Goal: Transaction & Acquisition: Purchase product/service

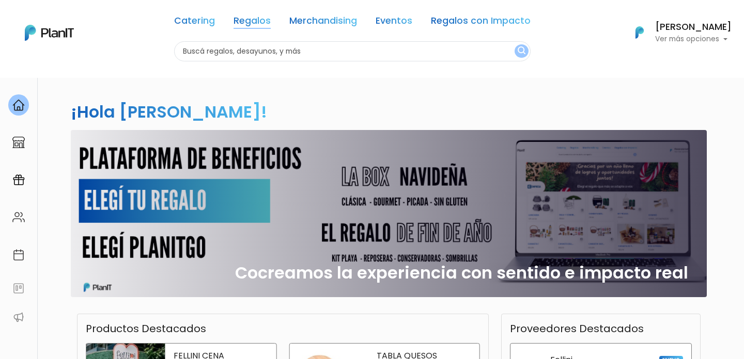
click at [262, 22] on link "Regalos" at bounding box center [251, 23] width 37 height 12
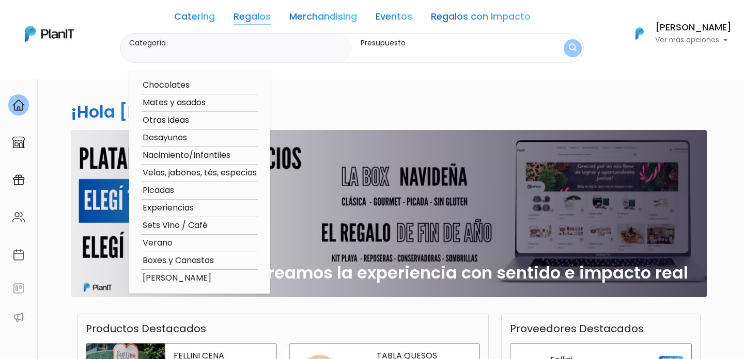
click at [186, 120] on option "Otras ideas" at bounding box center [199, 120] width 116 height 13
type input "Otras ideas"
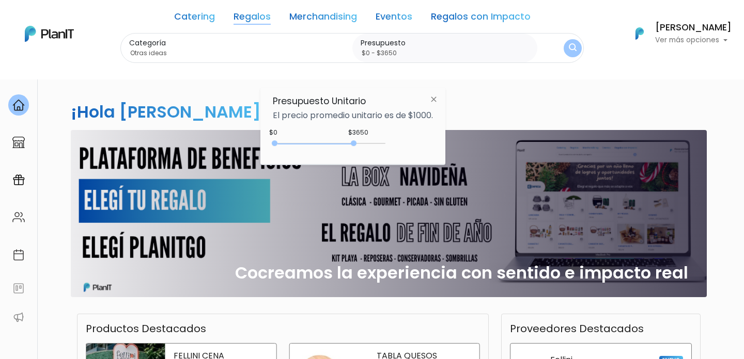
type input "$0 - $3850"
drag, startPoint x: 295, startPoint y: 143, endPoint x: 360, endPoint y: 144, distance: 65.1
click at [360, 144] on div "0 : 3650 0 3650" at bounding box center [331, 145] width 108 height 10
click at [582, 43] on button "submit" at bounding box center [572, 48] width 23 height 23
click at [579, 45] on button "submit" at bounding box center [572, 48] width 23 height 23
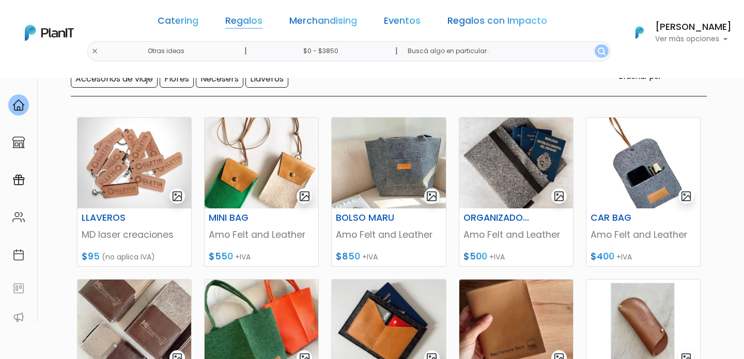
click at [258, 19] on link "Regalos" at bounding box center [243, 23] width 37 height 12
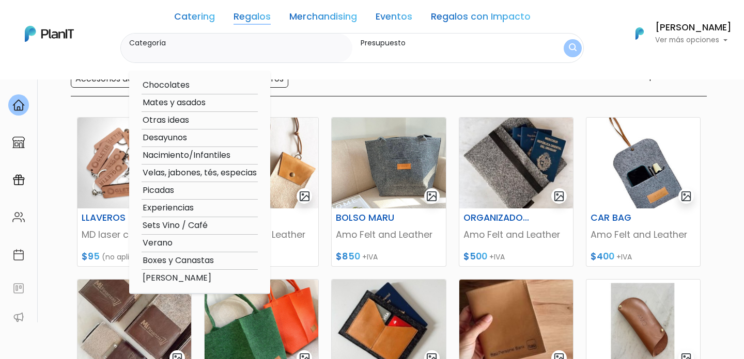
click at [176, 228] on option "Sets Vino / Café" at bounding box center [199, 225] width 116 height 13
type input "Sets Vino / Café"
type input "$0 - $3850"
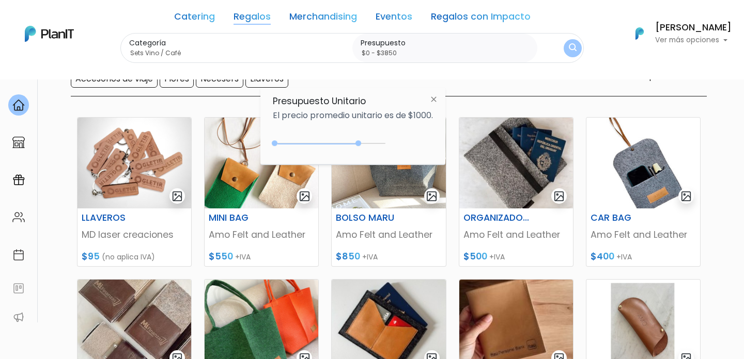
click at [260, 17] on link "Regalos" at bounding box center [251, 18] width 37 height 12
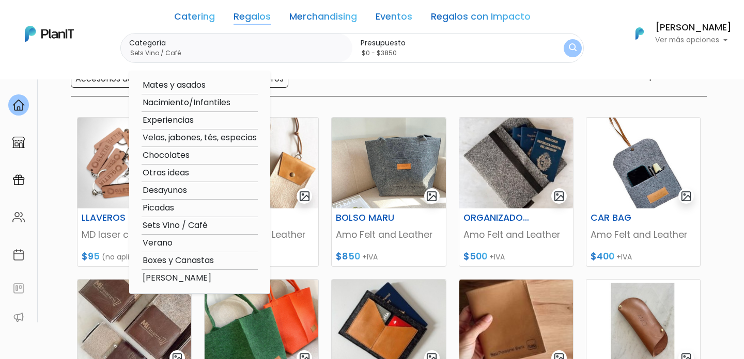
click at [164, 189] on option "Desayunos" at bounding box center [199, 190] width 116 height 13
type input "Desayunos"
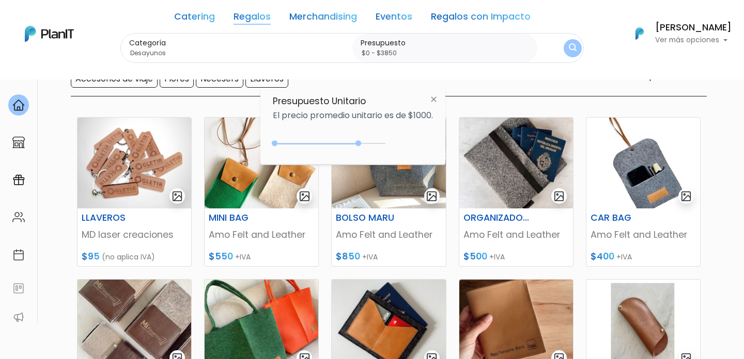
click at [573, 49] on img "submit" at bounding box center [573, 48] width 8 height 10
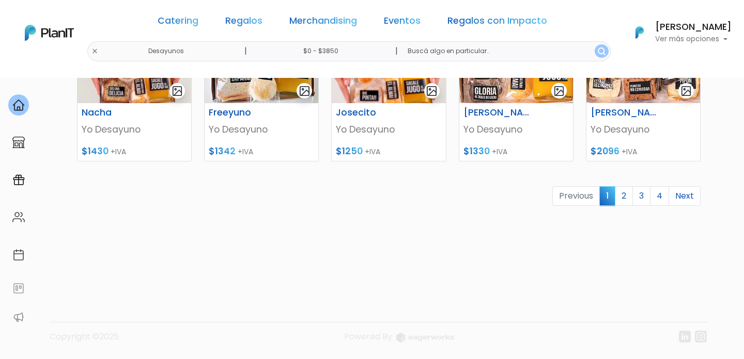
click at [625, 198] on link "2" at bounding box center [624, 196] width 18 height 20
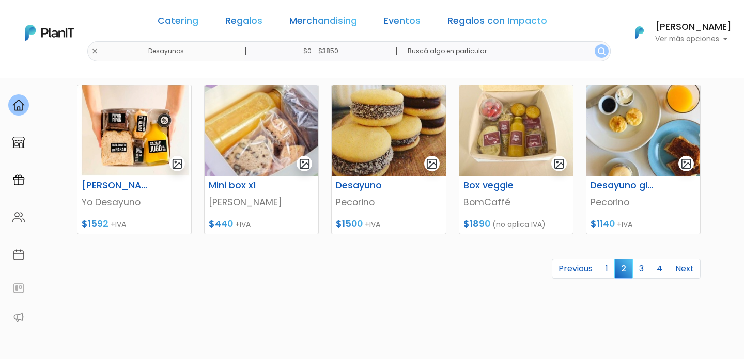
scroll to position [471, 0]
click at [643, 273] on link "3" at bounding box center [641, 270] width 18 height 20
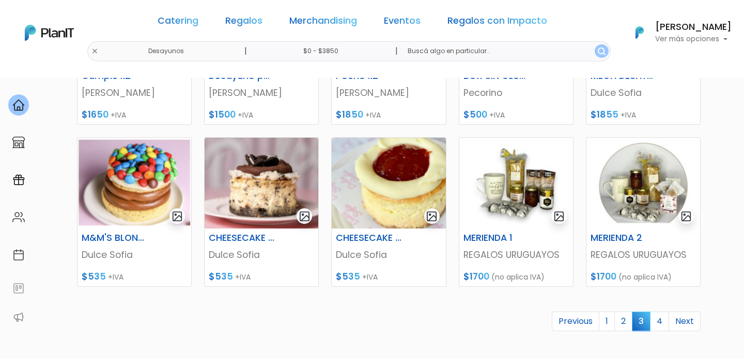
scroll to position [447, 0]
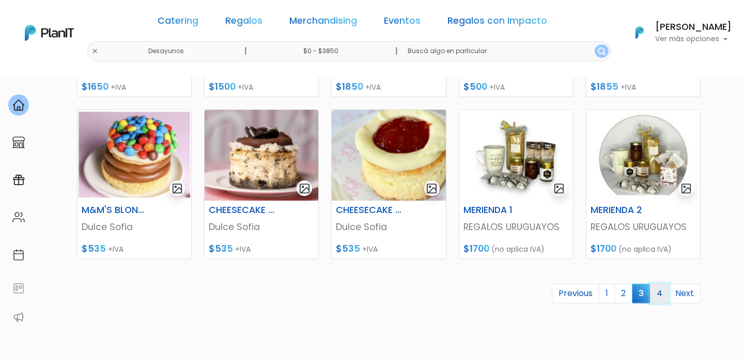
click at [659, 294] on link "4" at bounding box center [659, 294] width 19 height 20
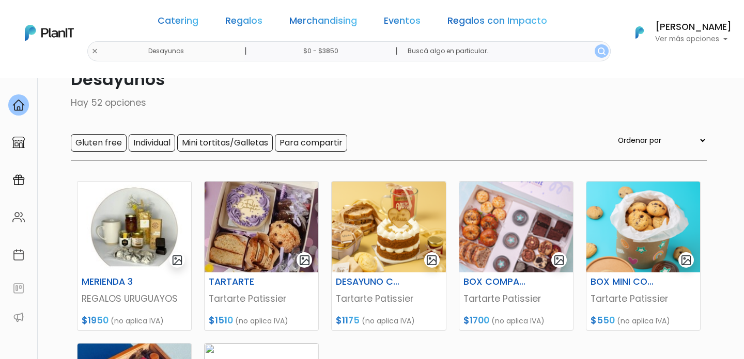
scroll to position [17, 0]
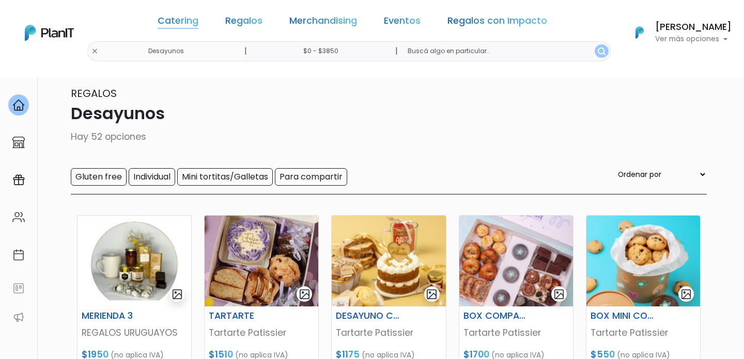
click at [191, 23] on link "Catering" at bounding box center [178, 23] width 41 height 12
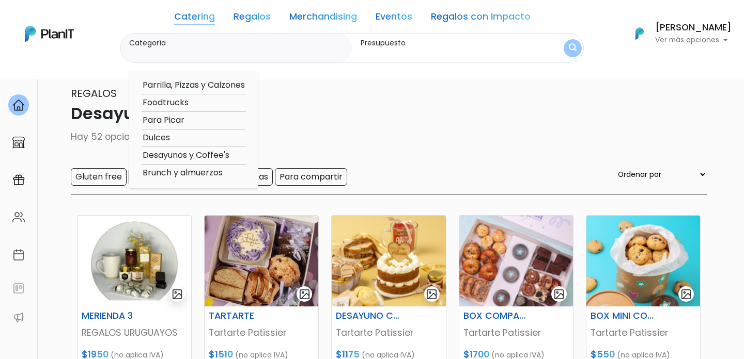
click at [191, 153] on option "Desayunos y Coffee's" at bounding box center [193, 155] width 104 height 13
type input "Desayunos y Coffee's"
type input "$0 - $3850"
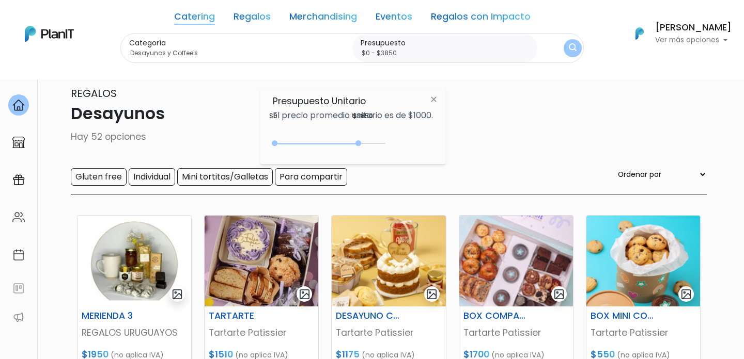
click at [263, 14] on link "Regalos" at bounding box center [251, 18] width 37 height 12
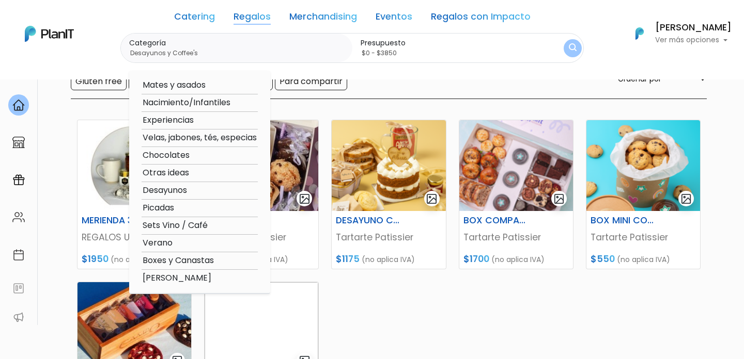
scroll to position [111, 0]
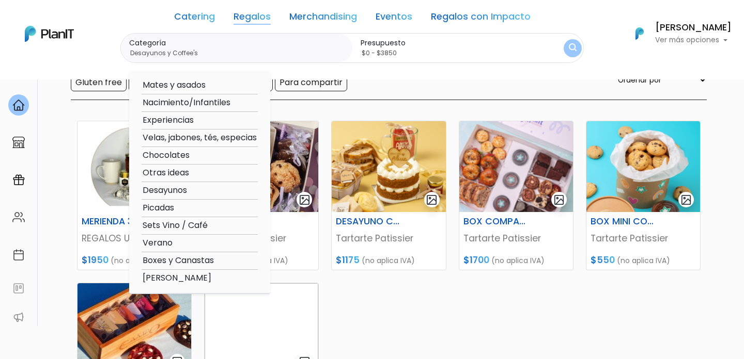
click at [171, 263] on option "Boxes y Canastas" at bounding box center [199, 261] width 116 height 13
type input "Boxes y Canastas"
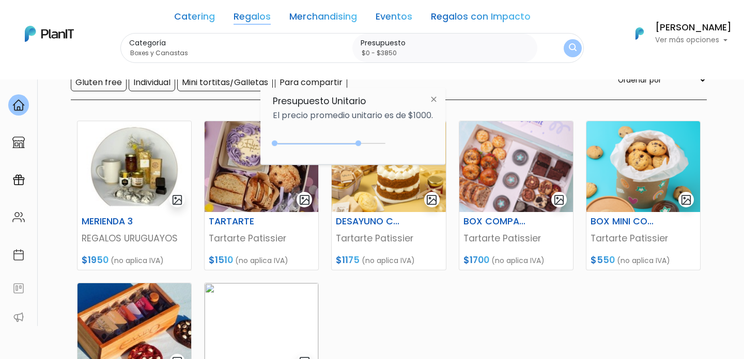
click at [569, 48] on img "submit" at bounding box center [573, 48] width 8 height 10
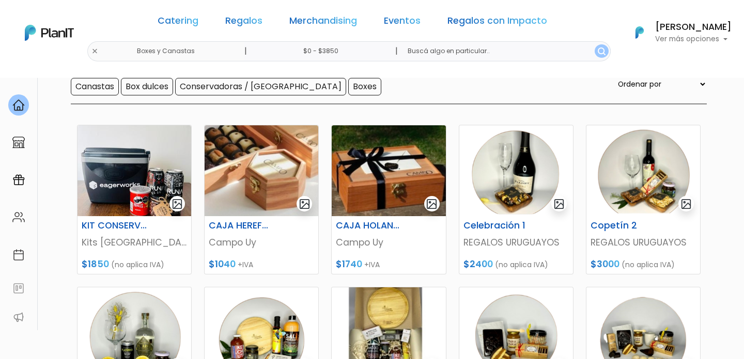
scroll to position [105, 0]
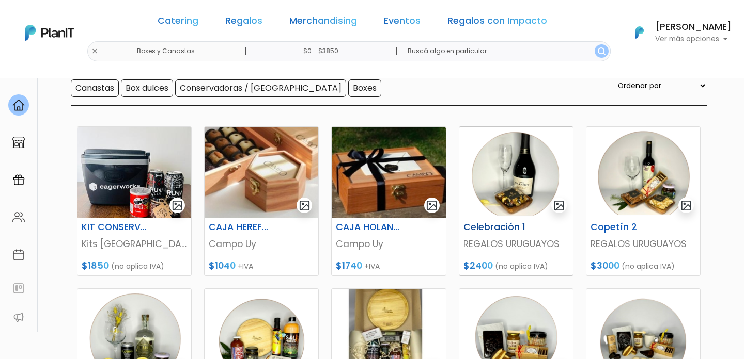
click at [493, 222] on div "Celebración 1 REGALOS URUGUAYOS $2400 (no aplica IVA)" at bounding box center [516, 247] width 114 height 58
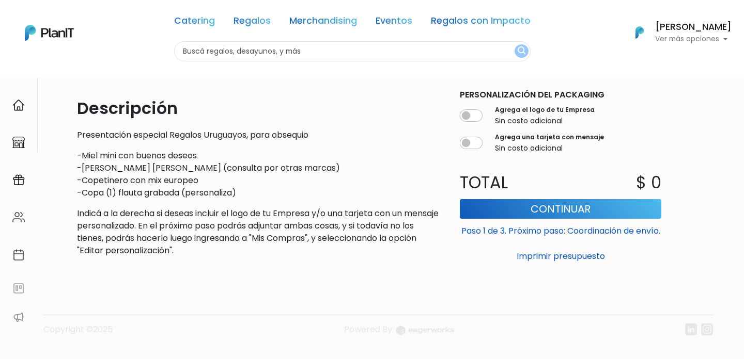
scroll to position [286, 0]
